Goal: Navigation & Orientation: Find specific page/section

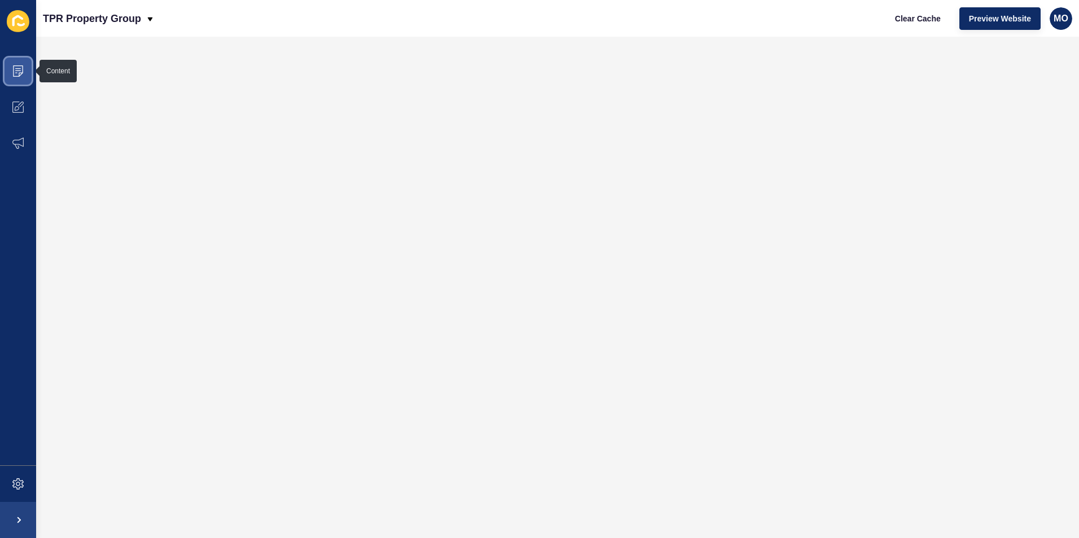
click at [14, 68] on icon at bounding box center [17, 70] width 11 height 11
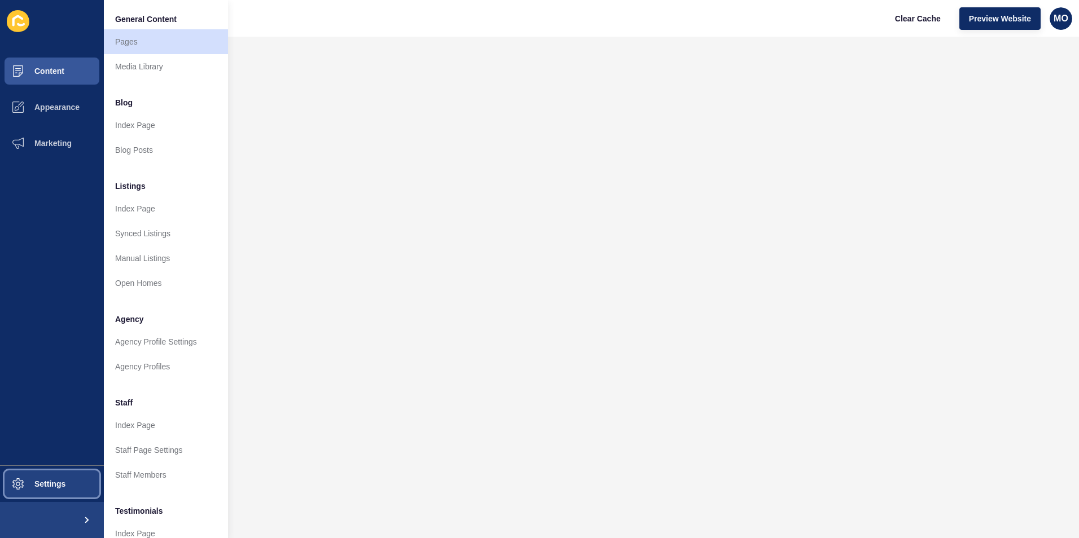
click at [55, 489] on button "Settings" at bounding box center [52, 484] width 104 height 36
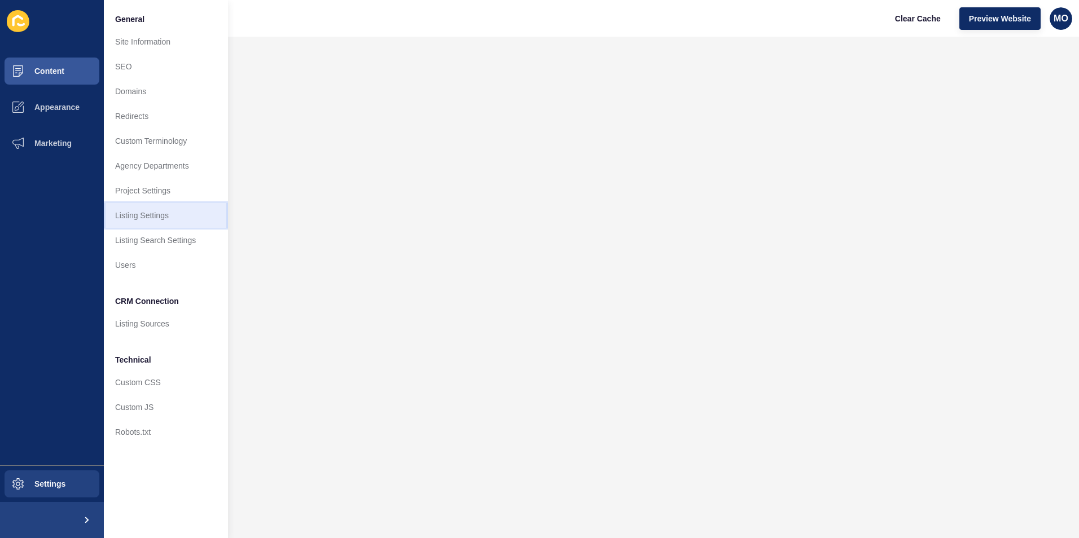
click at [141, 212] on link "Listing Settings" at bounding box center [166, 215] width 124 height 25
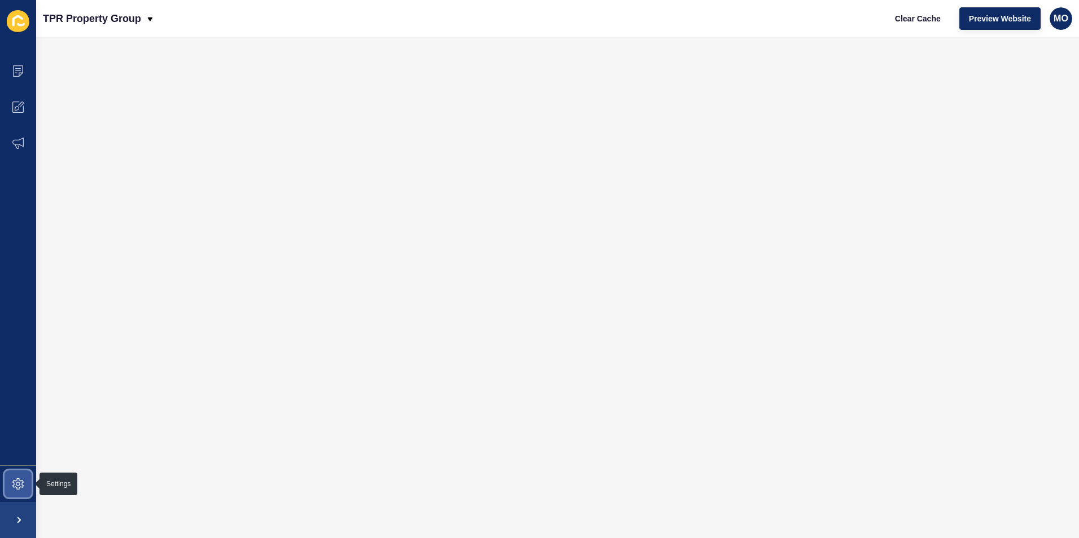
click at [14, 487] on icon at bounding box center [17, 484] width 11 height 11
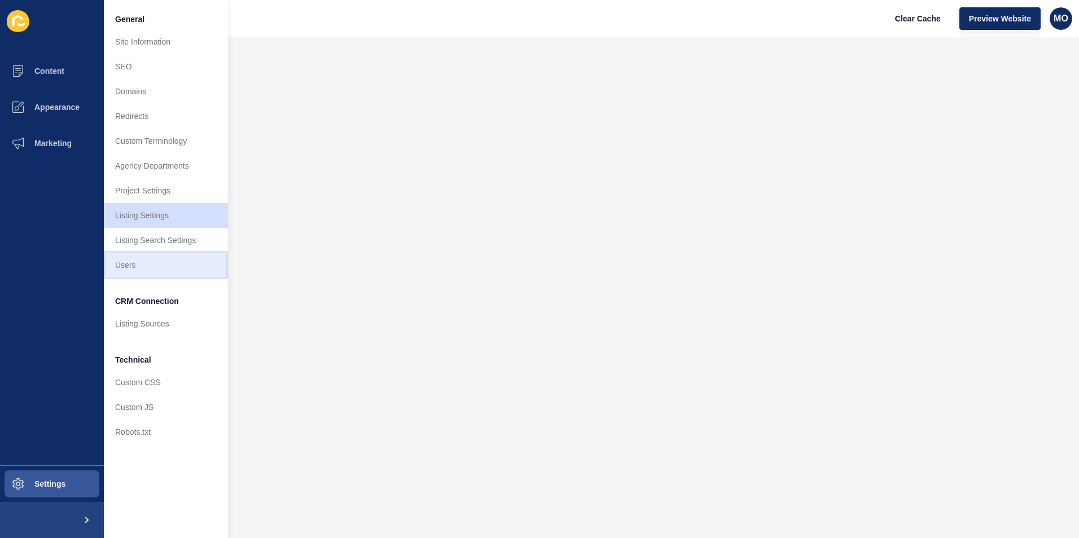
click at [138, 261] on link "Users" at bounding box center [166, 265] width 124 height 25
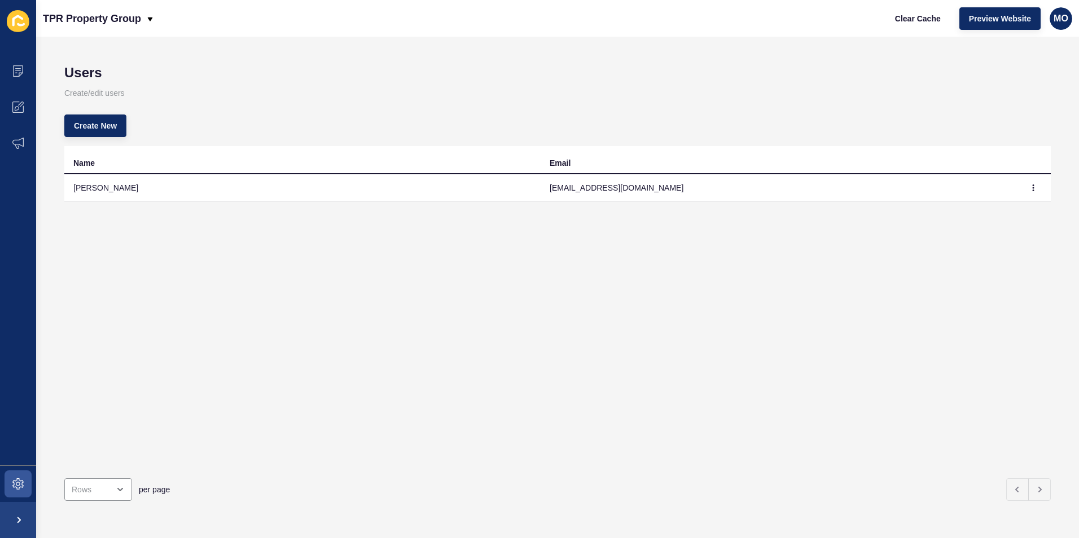
click at [17, 24] on icon at bounding box center [21, 24] width 8 height 3
click at [21, 67] on icon at bounding box center [17, 70] width 11 height 11
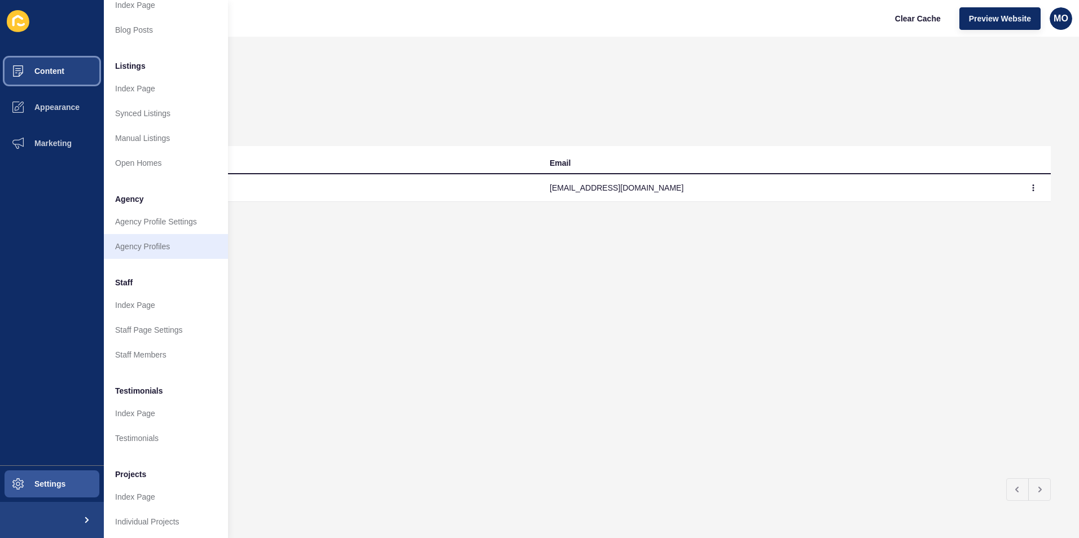
scroll to position [132, 0]
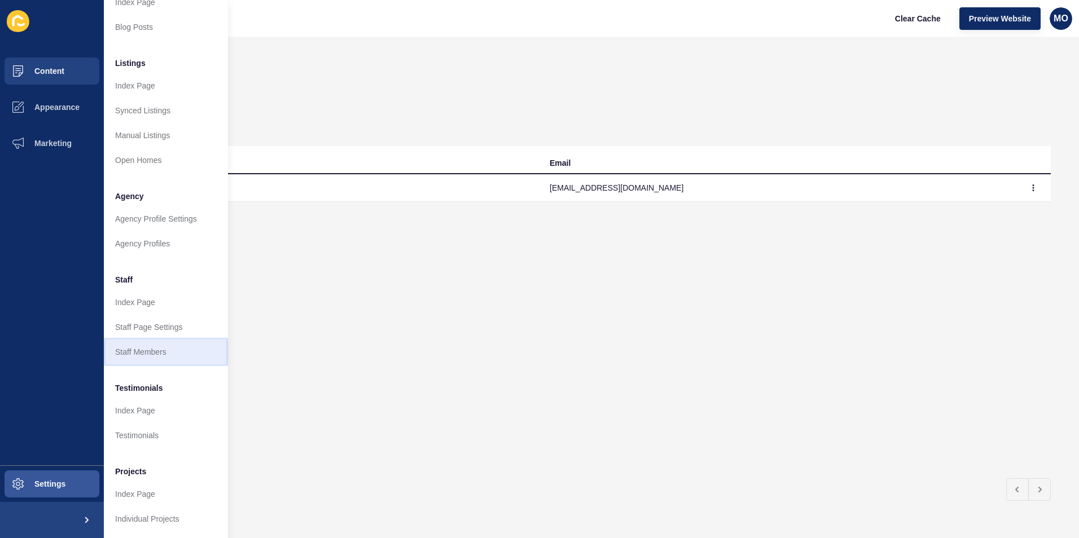
click at [139, 343] on link "Staff Members" at bounding box center [166, 352] width 124 height 25
